Goal: Task Accomplishment & Management: Complete application form

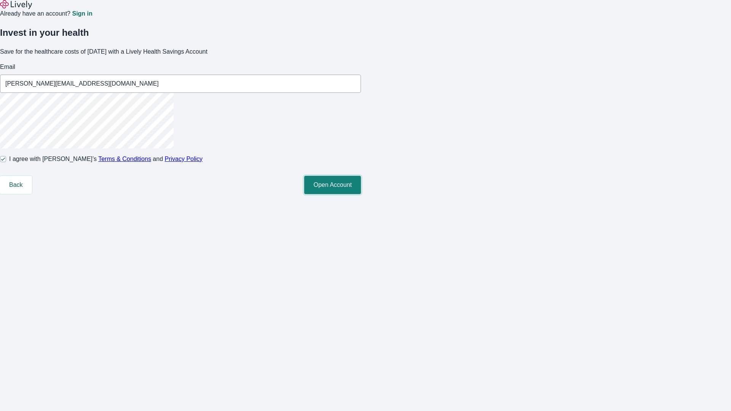
click at [361, 194] on button "Open Account" at bounding box center [332, 185] width 57 height 18
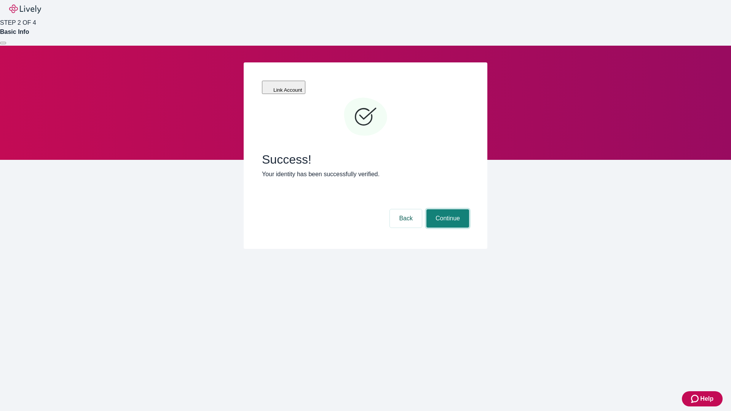
click at [447, 209] on button "Continue" at bounding box center [448, 218] width 43 height 18
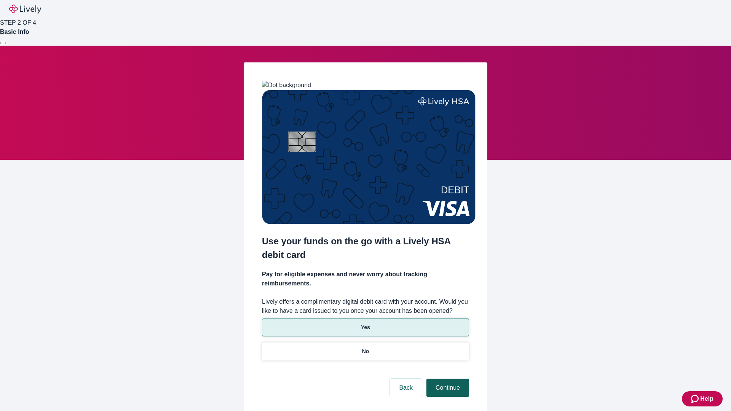
click at [365, 348] on p "No" at bounding box center [365, 352] width 7 height 8
click at [447, 379] on button "Continue" at bounding box center [448, 388] width 43 height 18
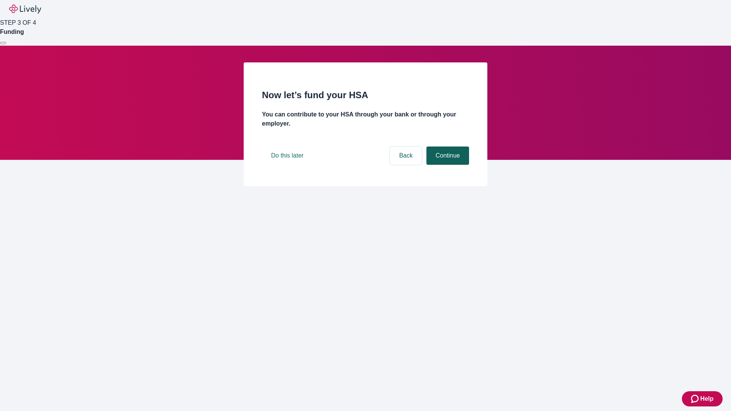
click at [447, 165] on button "Continue" at bounding box center [448, 156] width 43 height 18
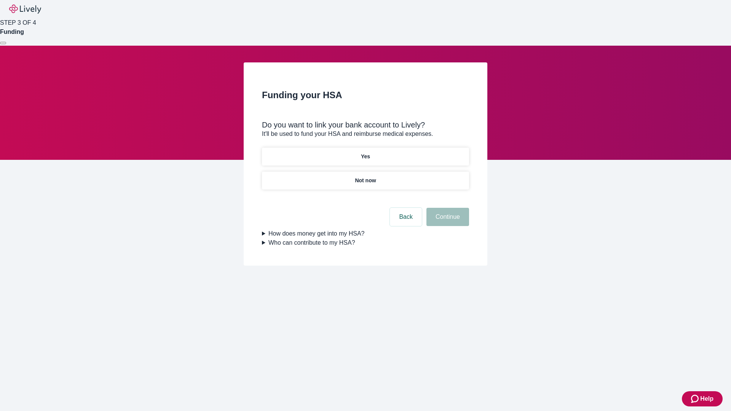
click at [365, 153] on p "Yes" at bounding box center [365, 157] width 9 height 8
click at [447, 208] on button "Continue" at bounding box center [448, 217] width 43 height 18
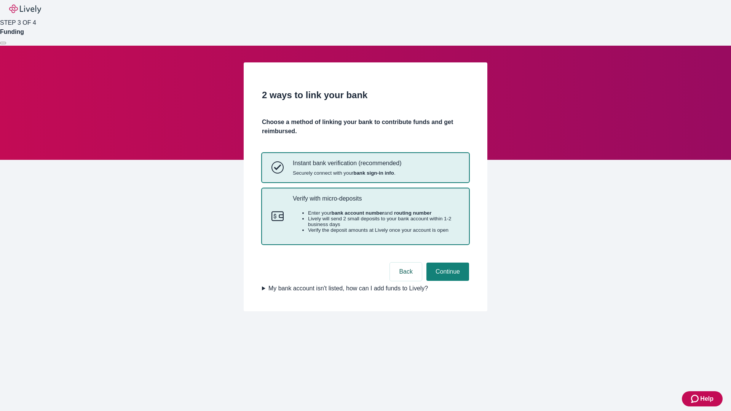
click at [376, 202] on p "Verify with micro-deposits" at bounding box center [376, 198] width 167 height 7
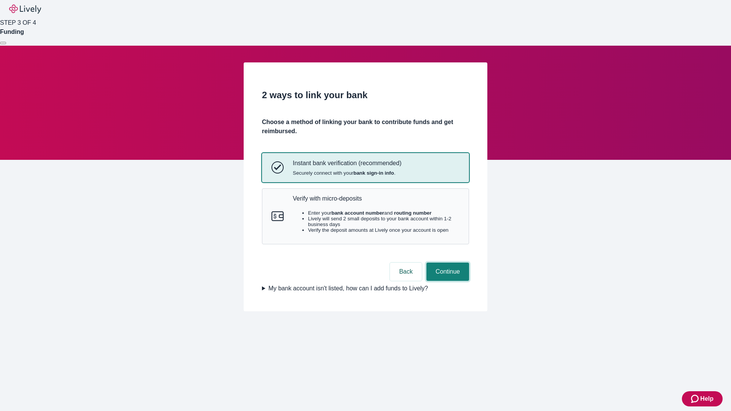
click at [447, 281] on button "Continue" at bounding box center [448, 272] width 43 height 18
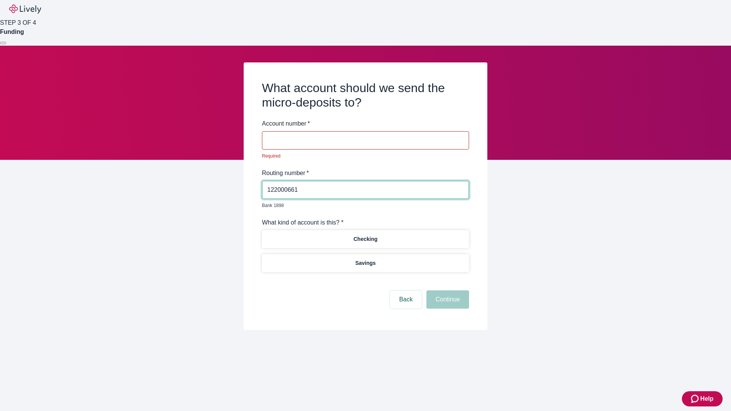
type input "122000661"
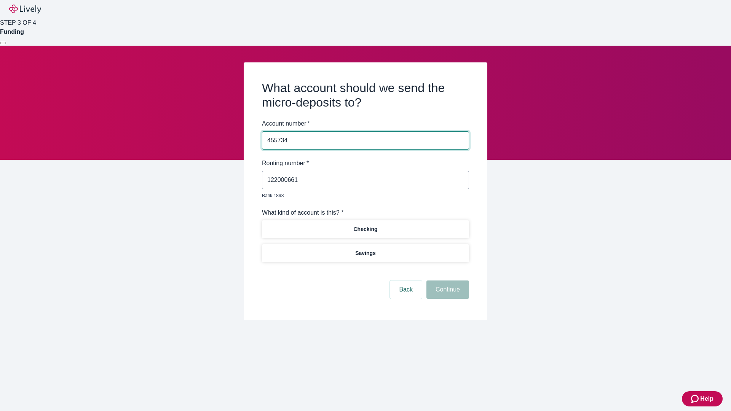
type input "455734"
click at [365, 225] on p "Checking" at bounding box center [365, 229] width 24 height 8
click at [447, 281] on button "Continue" at bounding box center [448, 290] width 43 height 18
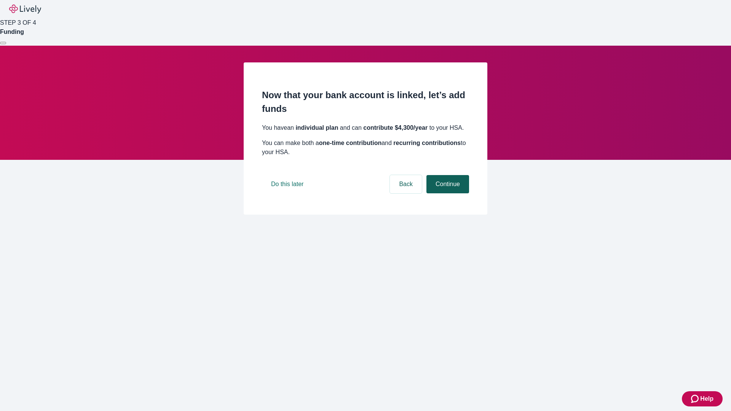
click at [447, 193] on button "Continue" at bounding box center [448, 184] width 43 height 18
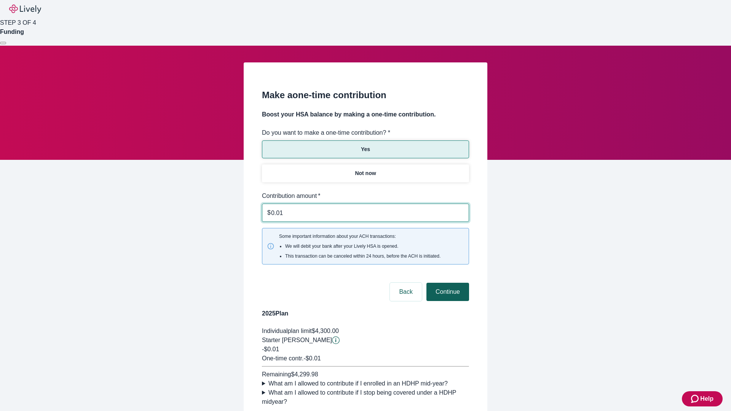
type input "0.01"
click at [447, 283] on button "Continue" at bounding box center [448, 292] width 43 height 18
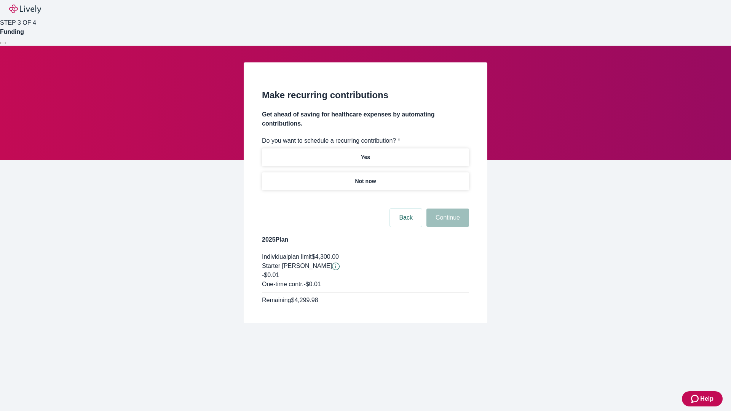
click at [365, 177] on p "Not now" at bounding box center [365, 181] width 21 height 8
click at [447, 209] on button "Continue" at bounding box center [448, 218] width 43 height 18
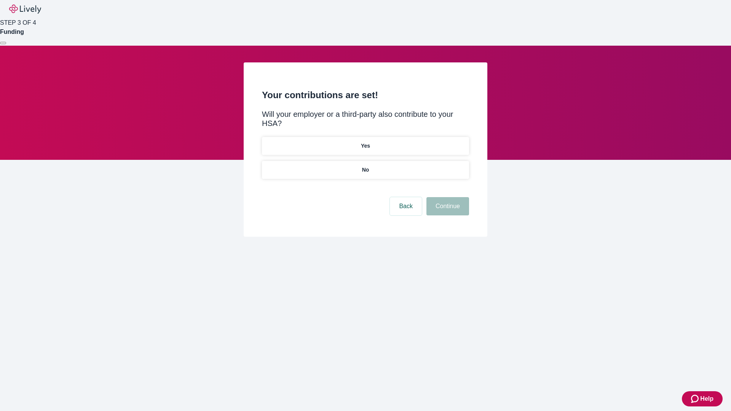
click at [365, 166] on p "No" at bounding box center [365, 170] width 7 height 8
click at [447, 197] on button "Continue" at bounding box center [448, 206] width 43 height 18
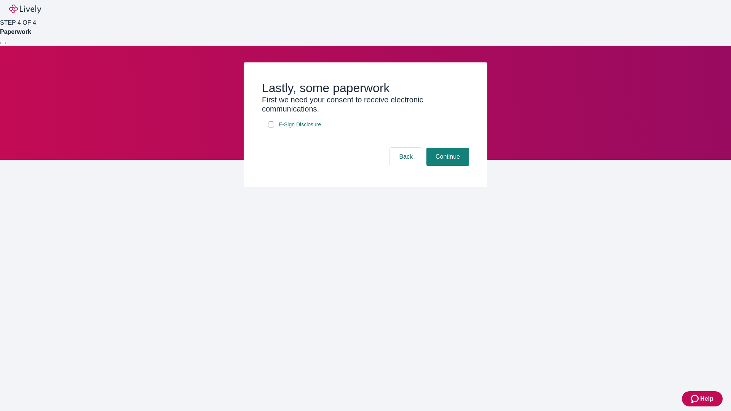
click at [271, 128] on input "E-Sign Disclosure" at bounding box center [271, 124] width 6 height 6
checkbox input "true"
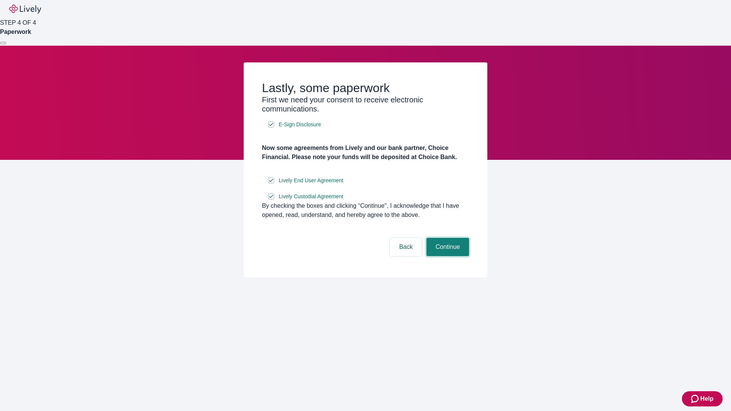
click at [447, 256] on button "Continue" at bounding box center [448, 247] width 43 height 18
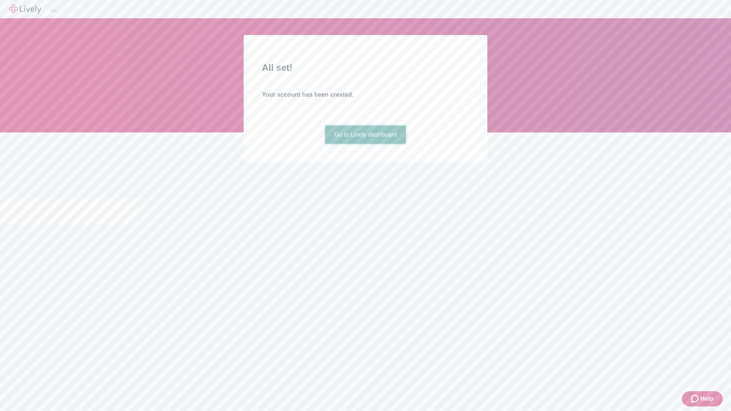
click at [365, 144] on link "Go to Lively dashboard" at bounding box center [365, 135] width 81 height 18
